Goal: Information Seeking & Learning: Learn about a topic

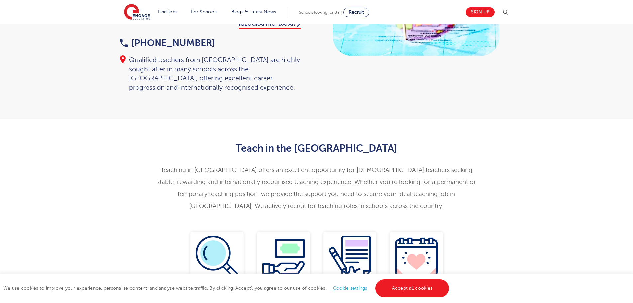
scroll to position [133, 0]
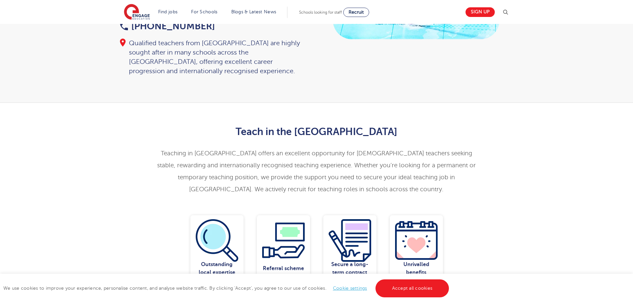
click at [189, 147] on p "Teaching in [GEOGRAPHIC_DATA] offers an excellent opportunity for [DEMOGRAPHIC_…" at bounding box center [316, 171] width 326 height 48
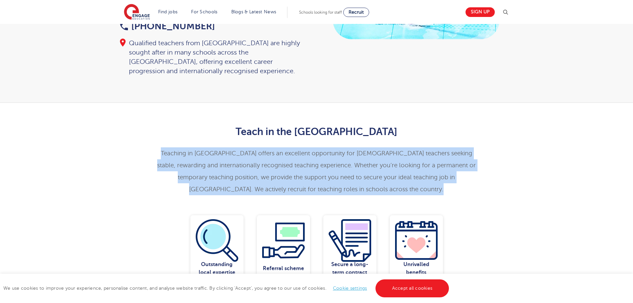
click at [189, 147] on p "Teaching in [GEOGRAPHIC_DATA] offers an excellent opportunity for [DEMOGRAPHIC_…" at bounding box center [316, 171] width 326 height 48
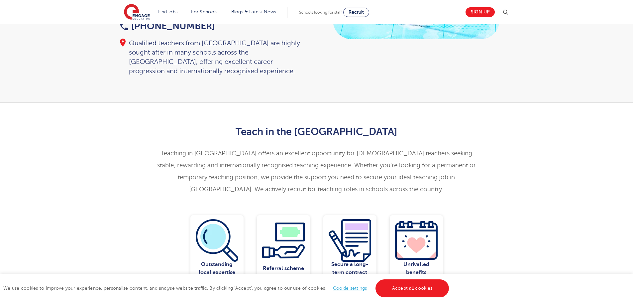
click at [236, 173] on p "Teaching in [GEOGRAPHIC_DATA] offers an excellent opportunity for [DEMOGRAPHIC_…" at bounding box center [316, 171] width 326 height 48
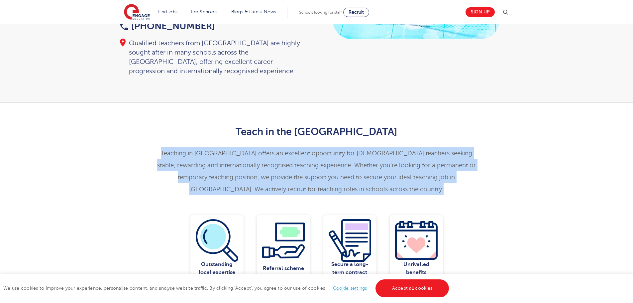
click at [235, 173] on p "Teaching in [GEOGRAPHIC_DATA] offers an excellent opportunity for [DEMOGRAPHIC_…" at bounding box center [316, 171] width 326 height 48
click at [235, 172] on p "Teaching in [GEOGRAPHIC_DATA] offers an excellent opportunity for [DEMOGRAPHIC_…" at bounding box center [316, 171] width 326 height 48
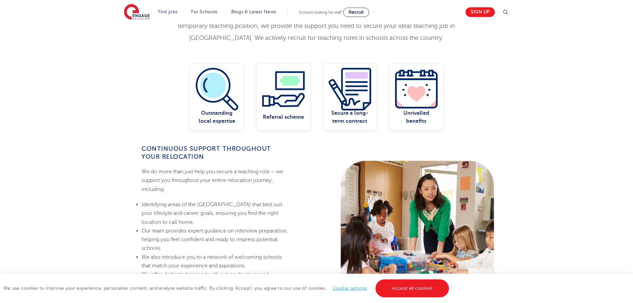
scroll to position [299, 0]
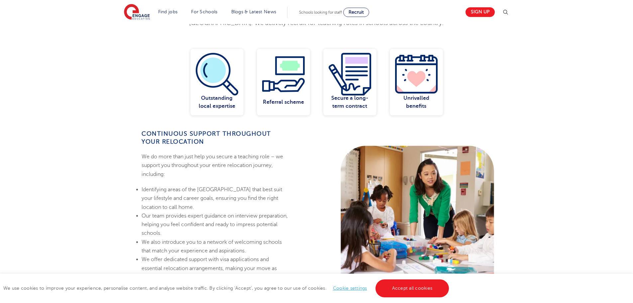
click at [205, 152] on p "We do more than just help you secure a teaching role – we support you throughou…" at bounding box center [216, 165] width 148 height 26
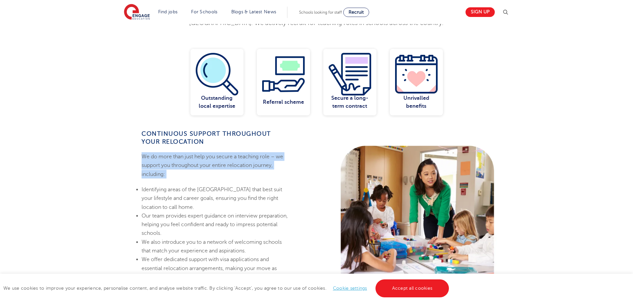
click at [205, 152] on p "We do more than just help you secure a teaching role – we support you throughou…" at bounding box center [216, 165] width 148 height 26
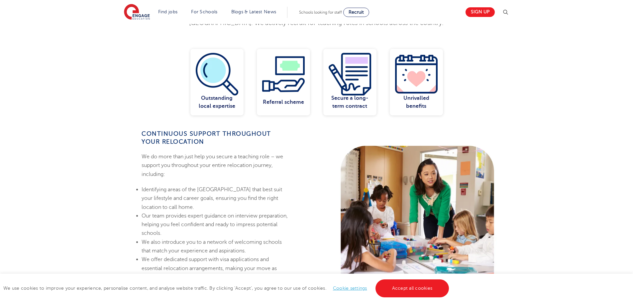
click at [213, 187] on li "Identifying areas of the [GEOGRAPHIC_DATA] that best suit your lifestyle and ca…" at bounding box center [216, 198] width 148 height 26
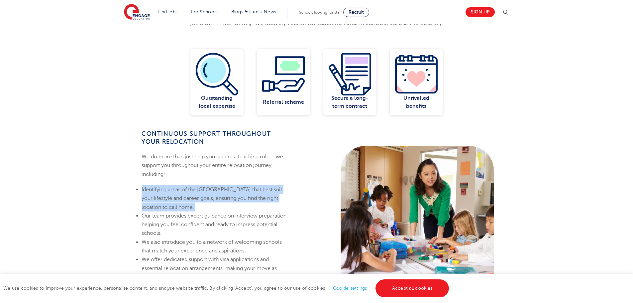
click at [213, 187] on li "Identifying areas of the [GEOGRAPHIC_DATA] that best suit your lifestyle and ca…" at bounding box center [216, 198] width 148 height 26
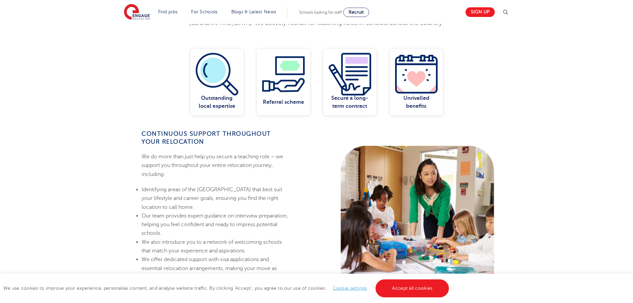
click at [199, 211] on li "Our team provides expert guidance on interview preparation, helping you feel co…" at bounding box center [216, 224] width 148 height 26
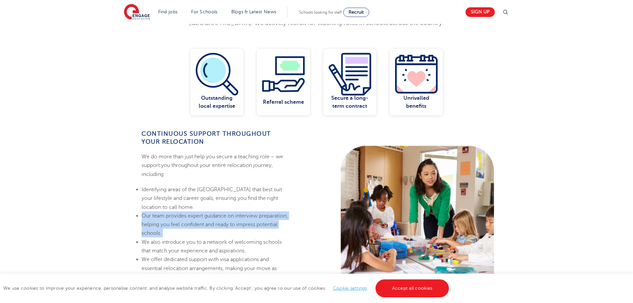
click at [199, 211] on li "Our team provides expert guidance on interview preparation, helping you feel co…" at bounding box center [216, 224] width 148 height 26
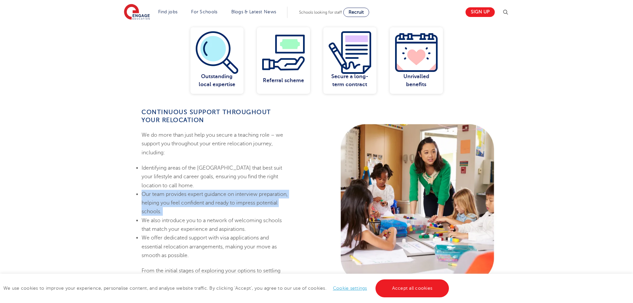
scroll to position [332, 0]
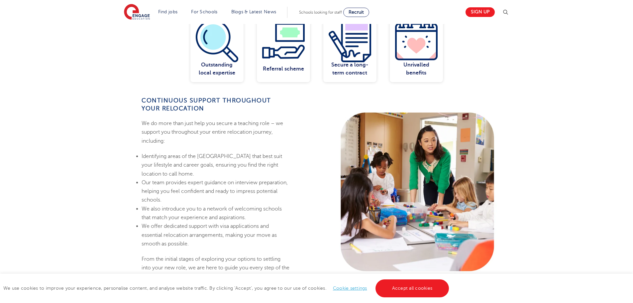
click at [190, 222] on li "We offer dedicated support with visa applications and essential relocation arra…" at bounding box center [216, 235] width 148 height 26
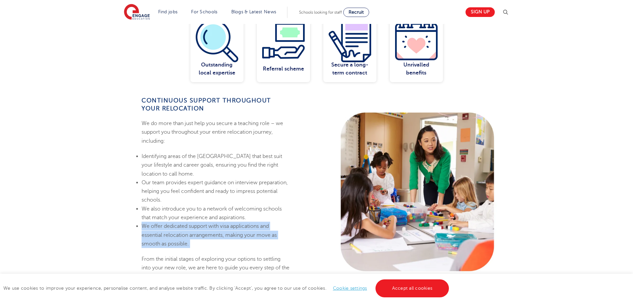
click at [190, 222] on li "We offer dedicated support with visa applications and essential relocation arra…" at bounding box center [216, 235] width 148 height 26
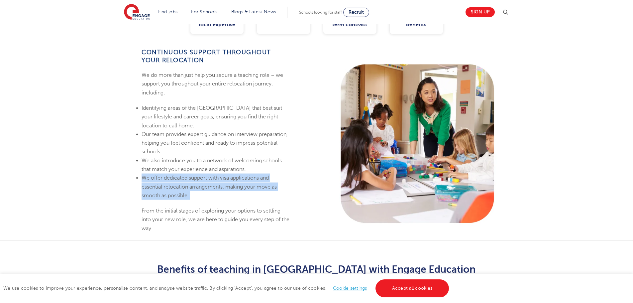
scroll to position [399, 0]
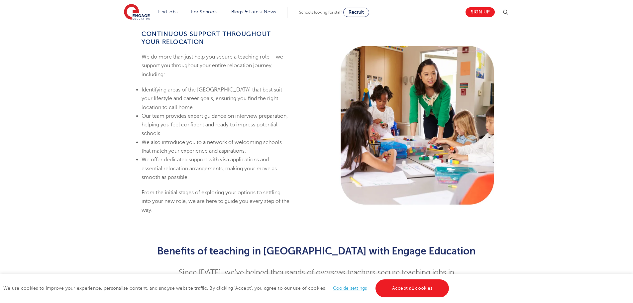
click at [183, 188] on p "From the initial stages of exploring your options to settling into your new rol…" at bounding box center [216, 201] width 148 height 26
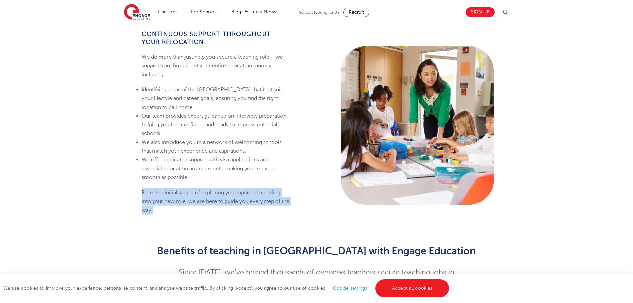
click at [183, 188] on p "From the initial stages of exploring your options to settling into your new rol…" at bounding box center [216, 201] width 148 height 26
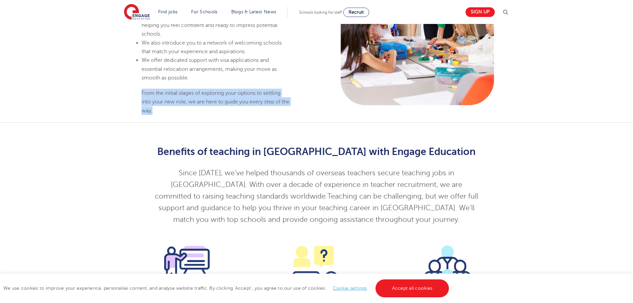
scroll to position [498, 0]
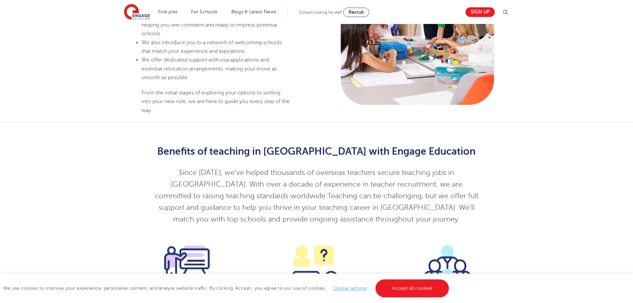
click at [109, 169] on div "Benefits of teaching in England with Engage Education Since 2008, we’ve helped …" at bounding box center [316, 176] width 633 height 109
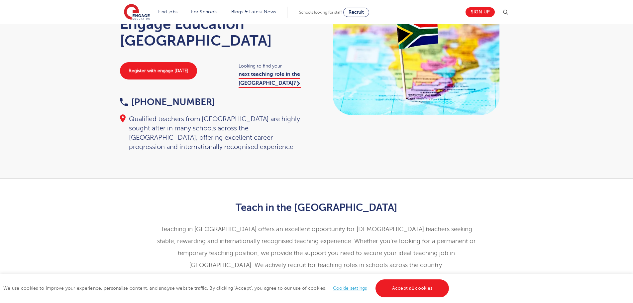
scroll to position [0, 0]
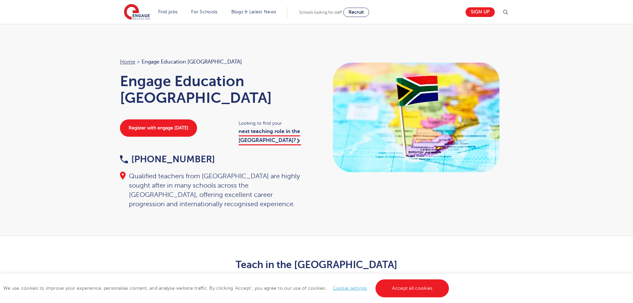
click at [230, 184] on div "Qualified teachers from [GEOGRAPHIC_DATA] are highly sought after in many schoo…" at bounding box center [215, 189] width 190 height 37
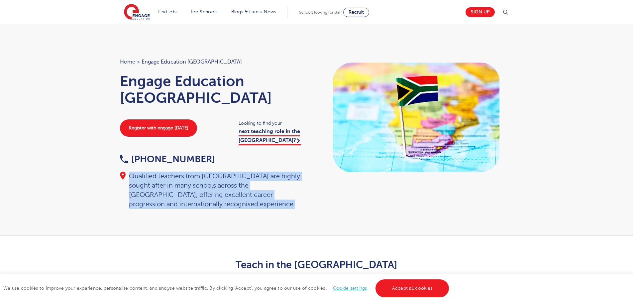
click at [230, 184] on div "Qualified teachers from [GEOGRAPHIC_DATA] are highly sought after in many schoo…" at bounding box center [215, 189] width 190 height 37
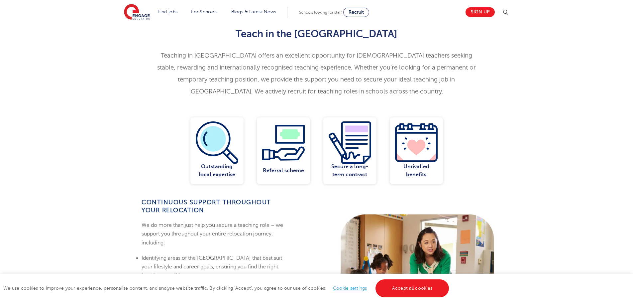
scroll to position [233, 0]
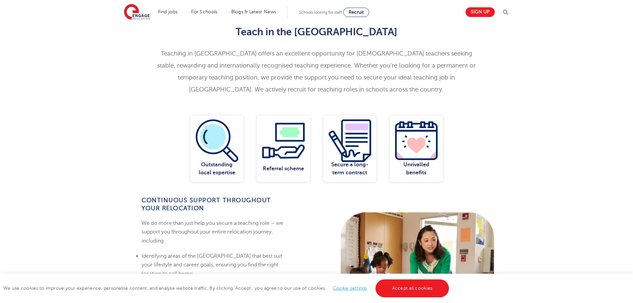
click at [279, 56] on span "Teaching in [GEOGRAPHIC_DATA] offers an excellent opportunity for [DEMOGRAPHIC_…" at bounding box center [316, 71] width 319 height 43
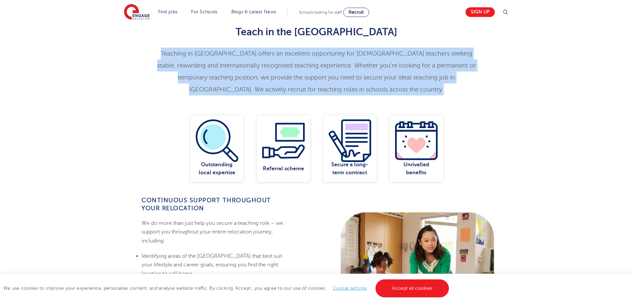
click at [279, 56] on span "Teaching in [GEOGRAPHIC_DATA] offers an excellent opportunity for [DEMOGRAPHIC_…" at bounding box center [316, 71] width 319 height 43
click at [248, 61] on p "Teaching in [GEOGRAPHIC_DATA] offers an excellent opportunity for [DEMOGRAPHIC_…" at bounding box center [316, 71] width 326 height 48
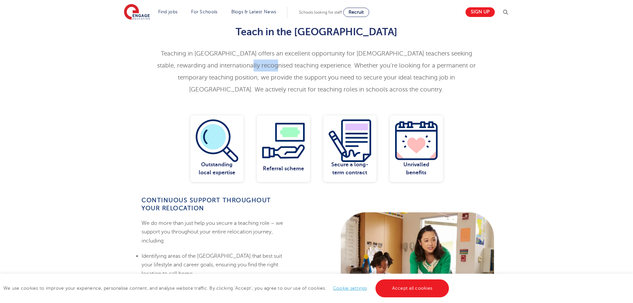
click at [248, 61] on p "Teaching in [GEOGRAPHIC_DATA] offers an excellent opportunity for [DEMOGRAPHIC_…" at bounding box center [316, 71] width 326 height 48
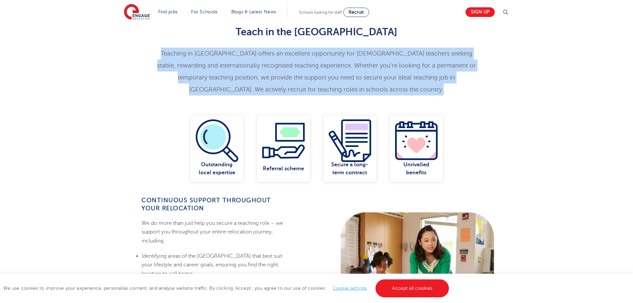
click at [248, 61] on p "Teaching in [GEOGRAPHIC_DATA] offers an excellent opportunity for [DEMOGRAPHIC_…" at bounding box center [316, 71] width 326 height 48
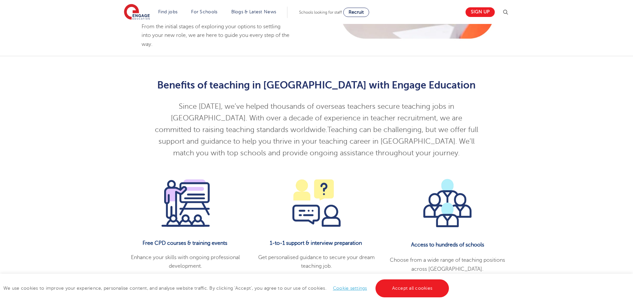
scroll to position [565, 0]
click at [327, 105] on p "Since [DATE], we’ve helped thousands of overseas teachers secure teaching jobs …" at bounding box center [316, 129] width 326 height 58
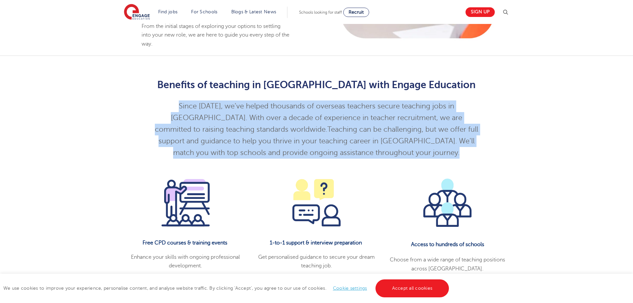
click at [327, 105] on p "Since [DATE], we’ve helped thousands of overseas teachers secure teaching jobs …" at bounding box center [316, 129] width 326 height 58
click at [316, 111] on p "Since [DATE], we’ve helped thousands of overseas teachers secure teaching jobs …" at bounding box center [316, 129] width 326 height 58
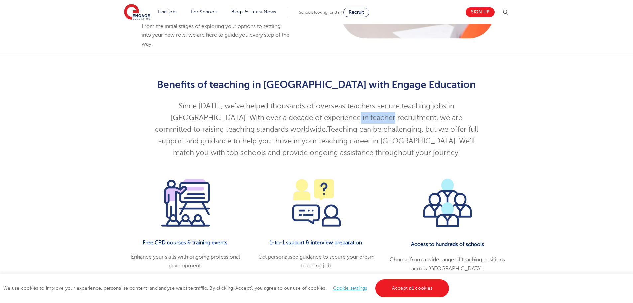
click at [316, 111] on p "Since [DATE], we’ve helped thousands of overseas teachers secure teaching jobs …" at bounding box center [316, 129] width 326 height 58
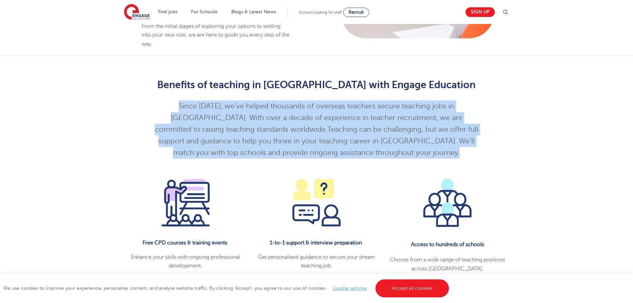
click at [316, 111] on p "Since [DATE], we’ve helped thousands of overseas teachers secure teaching jobs …" at bounding box center [316, 129] width 326 height 58
click at [303, 115] on p "Since [DATE], we’ve helped thousands of overseas teachers secure teaching jobs …" at bounding box center [316, 129] width 326 height 58
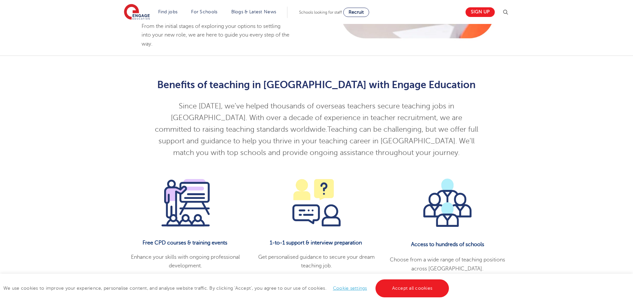
click at [296, 125] on span "Teaching can be challenging, but we offer full support and guidance to help you…" at bounding box center [318, 140] width 320 height 31
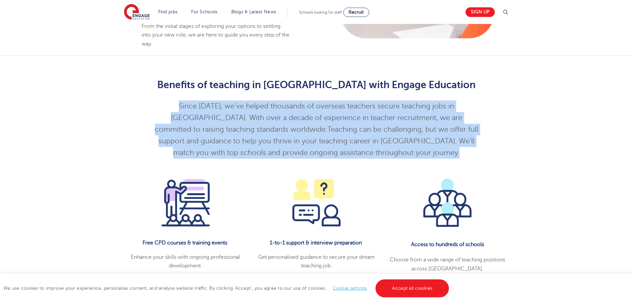
click at [296, 125] on span "Teaching can be challenging, but we offer full support and guidance to help you…" at bounding box center [318, 140] width 320 height 31
click at [294, 125] on span "Teaching can be challenging, but we offer full support and guidance to help you…" at bounding box center [318, 140] width 320 height 31
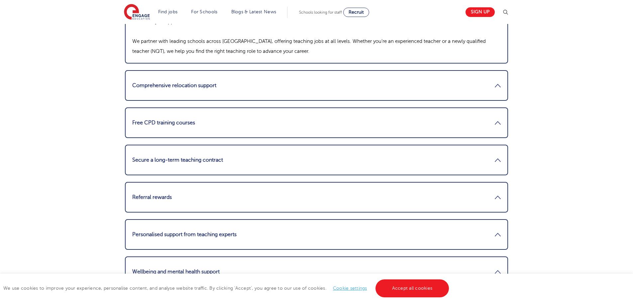
scroll to position [864, 0]
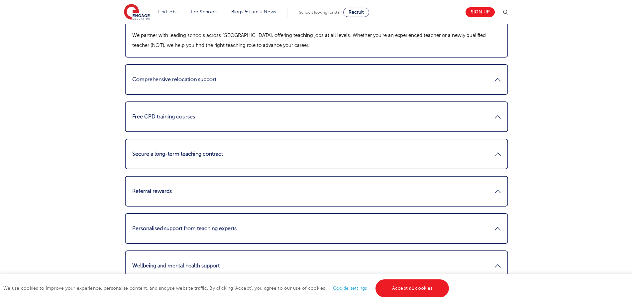
click at [424, 116] on li "Free CPD training courses We prioritise continuous professional development. Ou…" at bounding box center [316, 116] width 383 height 31
click at [495, 109] on link "Free CPD training courses" at bounding box center [316, 117] width 368 height 16
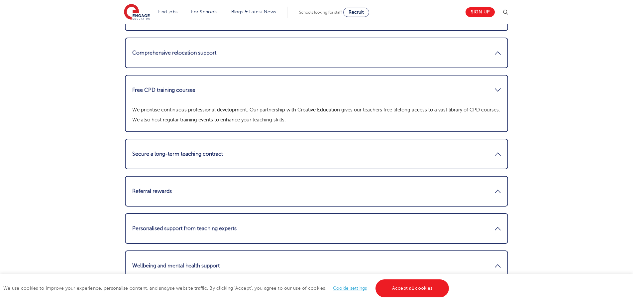
click at [470, 139] on li "Secure a long-term teaching contract Over 70% of our available teaching jobs ar…" at bounding box center [316, 154] width 383 height 31
click at [494, 146] on link "Secure a long-term teaching contract" at bounding box center [316, 154] width 368 height 16
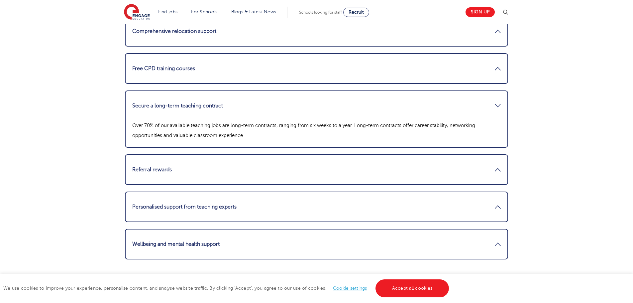
scroll to position [897, 0]
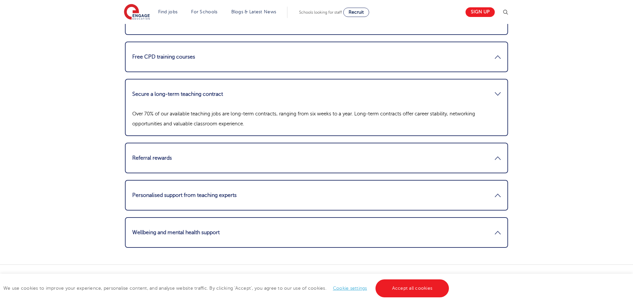
click at [498, 142] on li "Referral rewards Know someone who wants to teach in [GEOGRAPHIC_DATA]? Earn a £…" at bounding box center [316, 157] width 383 height 31
click at [499, 150] on link "Referral rewards" at bounding box center [316, 158] width 368 height 16
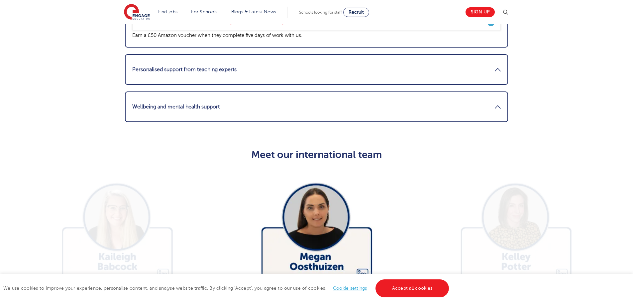
scroll to position [1030, 0]
click at [451, 104] on link "Wellbeing and mental health support" at bounding box center [316, 106] width 368 height 16
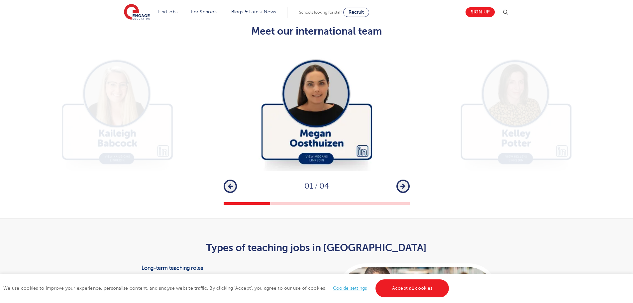
scroll to position [1129, 0]
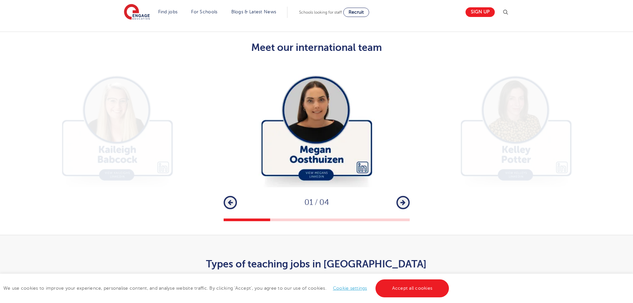
click at [322, 136] on img at bounding box center [317, 125] width 186 height 124
click at [323, 166] on img at bounding box center [317, 125] width 186 height 124
click at [318, 124] on img at bounding box center [317, 125] width 186 height 124
click at [332, 109] on img at bounding box center [317, 125] width 186 height 124
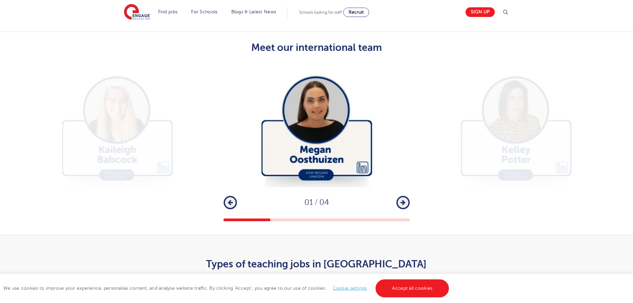
click at [392, 196] on div "Previous 01 / 04 Next" at bounding box center [317, 202] width 186 height 13
click at [408, 196] on div "Next" at bounding box center [402, 202] width 13 height 13
click at [401, 196] on button "Next" at bounding box center [402, 202] width 13 height 13
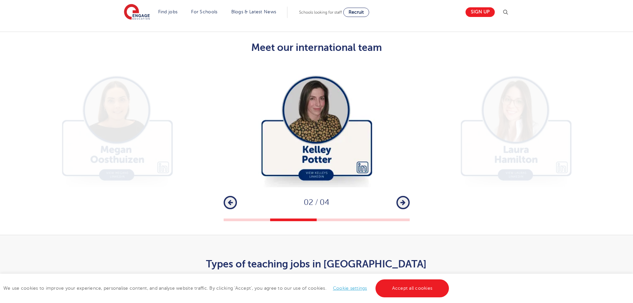
click at [400, 199] on icon "button" at bounding box center [402, 202] width 5 height 6
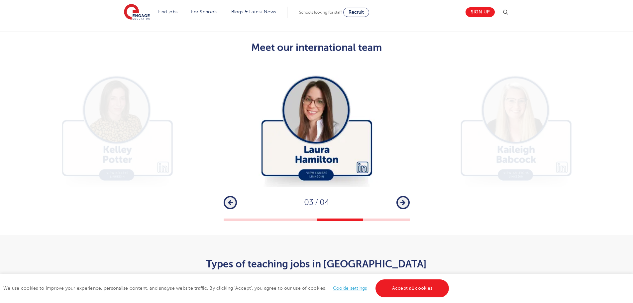
click at [399, 196] on button "Next" at bounding box center [402, 202] width 13 height 13
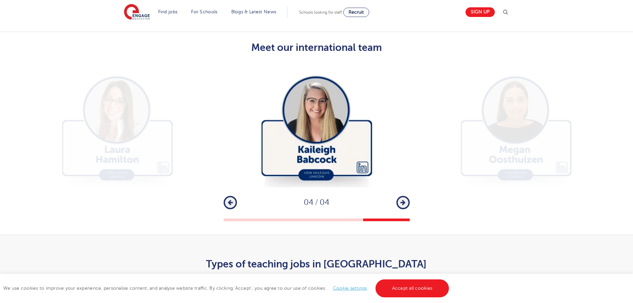
click at [399, 196] on button "Next" at bounding box center [402, 202] width 13 height 13
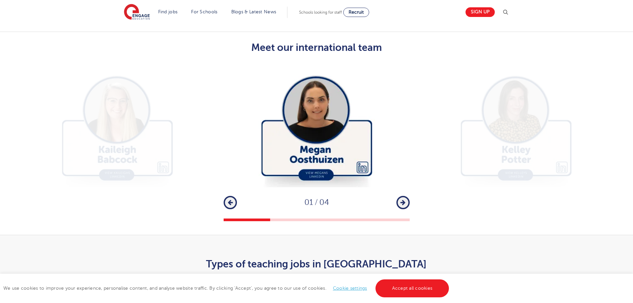
click at [368, 161] on img at bounding box center [317, 125] width 186 height 124
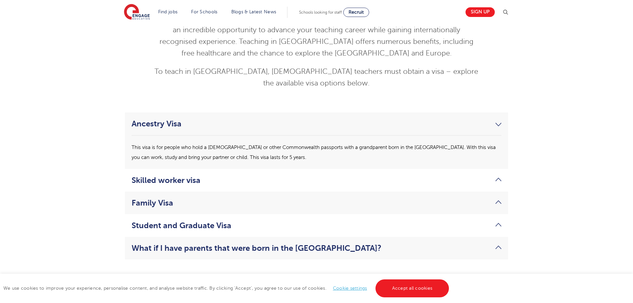
scroll to position [1760, 0]
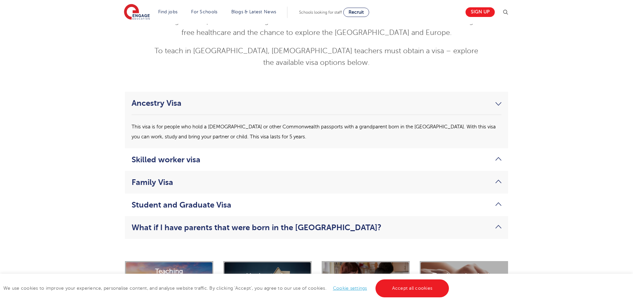
click at [288, 155] on link "Skilled worker visa" at bounding box center [317, 159] width 370 height 9
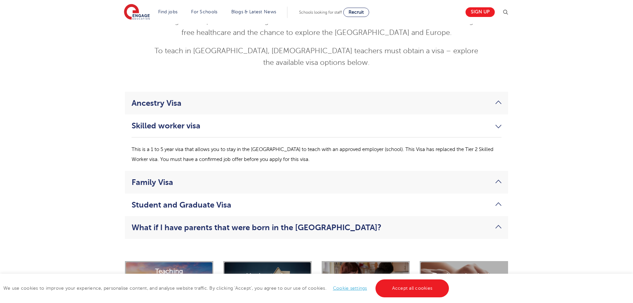
click at [272, 171] on li "Family Visa This is a visa that allows you to stay in the [GEOGRAPHIC_DATA] for…" at bounding box center [316, 182] width 383 height 23
click at [489, 177] on link "Family Visa" at bounding box center [317, 181] width 370 height 9
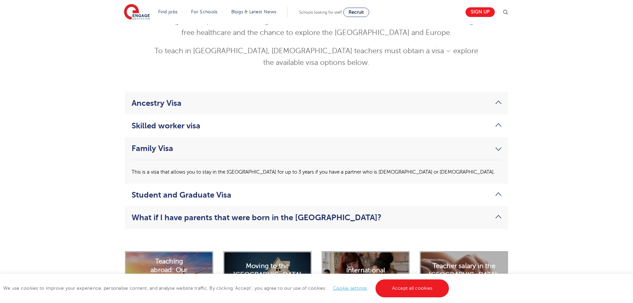
click at [480, 190] on link "Student and Graduate Visa" at bounding box center [317, 194] width 370 height 9
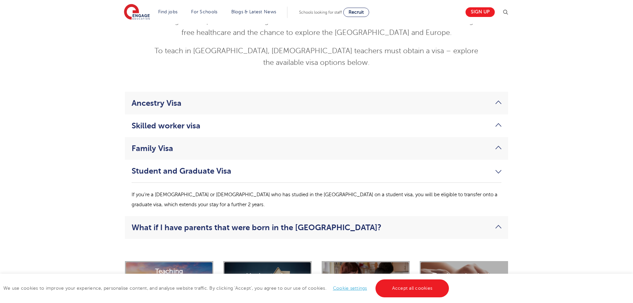
click at [440, 223] on link "What if I have parents that were born in the [GEOGRAPHIC_DATA]?" at bounding box center [317, 227] width 370 height 9
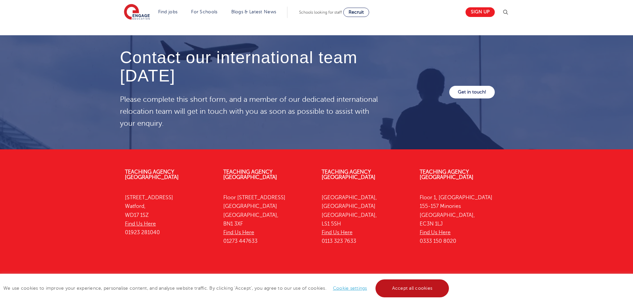
scroll to position [2046, 0]
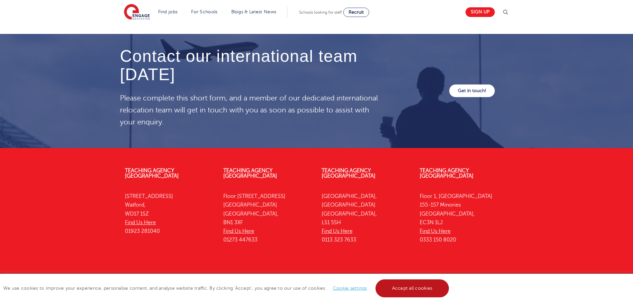
click at [428, 294] on link "Accept all cookies" at bounding box center [412, 288] width 74 height 18
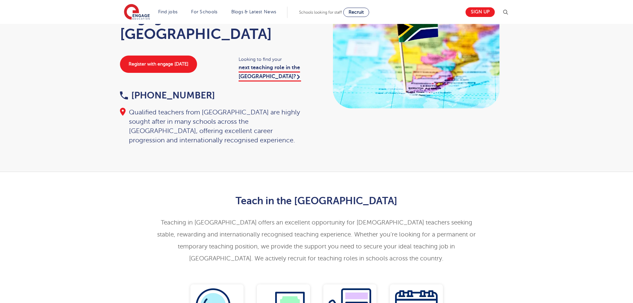
scroll to position [0, 0]
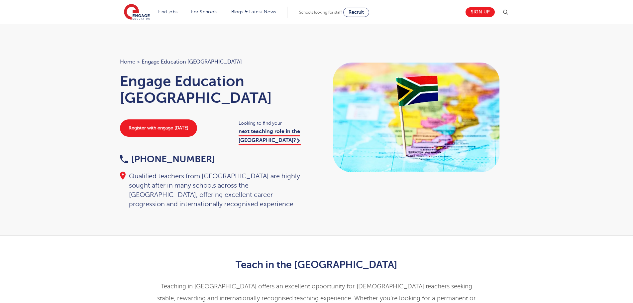
click at [79, 84] on div "Home > Engage Education [GEOGRAPHIC_DATA] Engage Education [GEOGRAPHIC_DATA] Re…" at bounding box center [316, 130] width 633 height 212
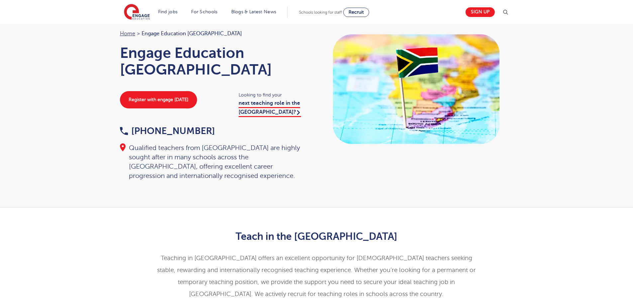
scroll to position [28, 0]
